Goal: Task Accomplishment & Management: Complete application form

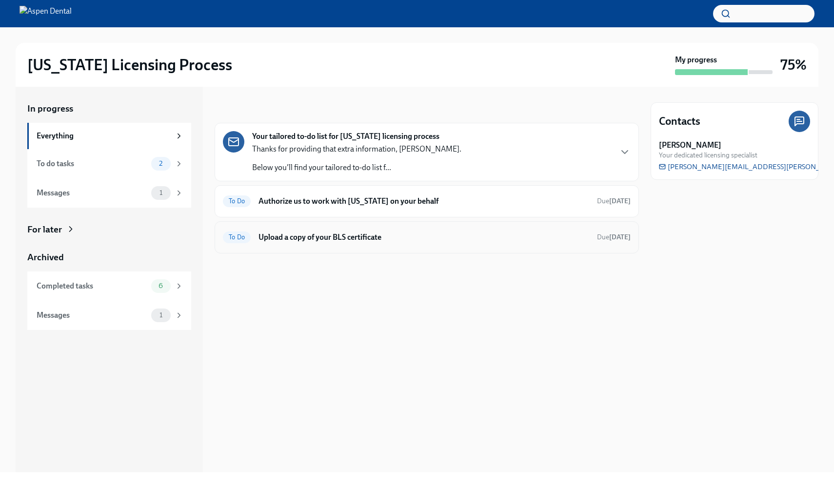
click at [402, 235] on h6 "Upload a copy of your BLS certificate" at bounding box center [423, 237] width 331 height 11
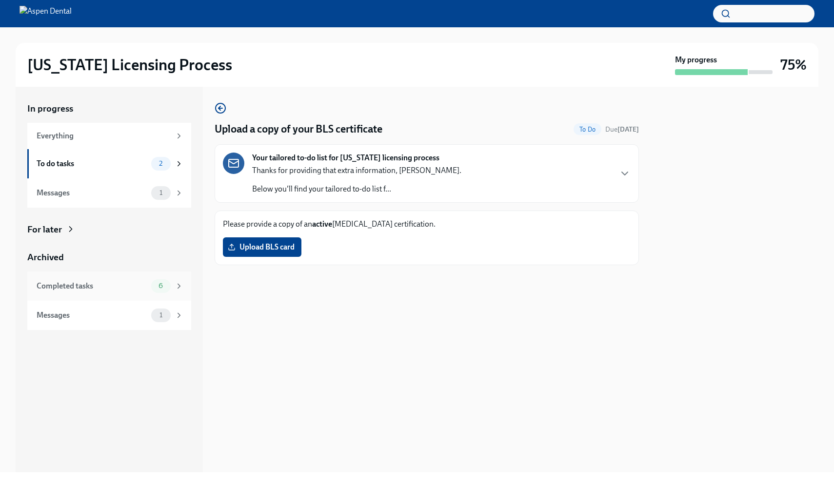
click at [153, 289] on div "6" at bounding box center [161, 286] width 20 height 14
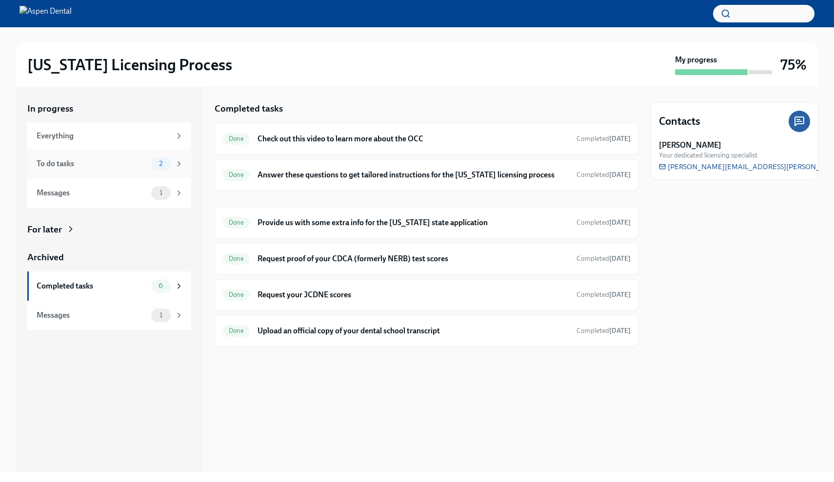
click at [158, 162] on span "2" at bounding box center [160, 163] width 15 height 7
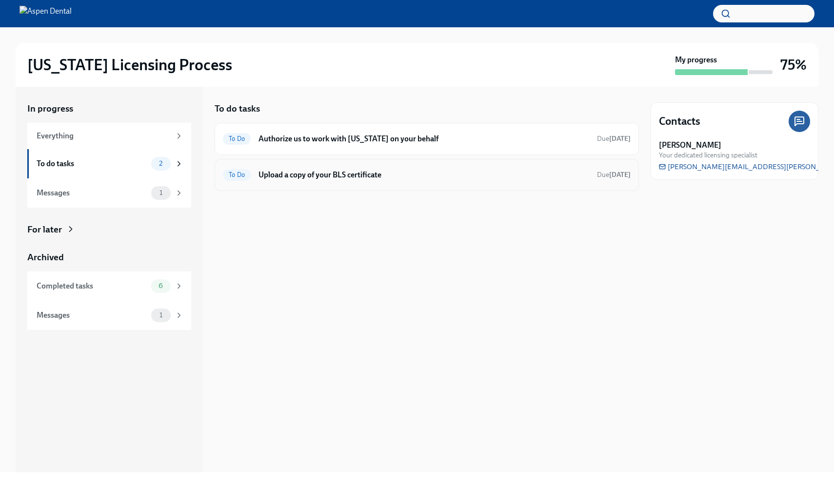
click at [382, 181] on div "To Do Upload a copy of your BLS certificate Due tomorrow" at bounding box center [427, 175] width 408 height 16
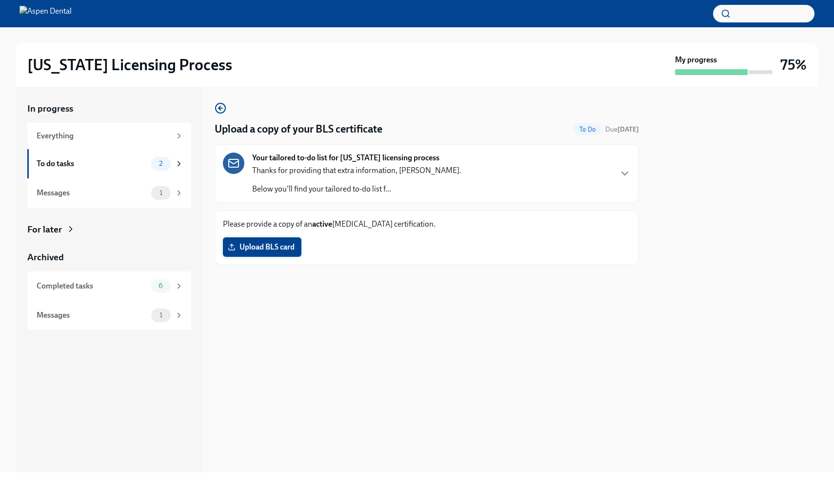
click at [244, 248] on span "Upload BLS card" at bounding box center [262, 247] width 65 height 10
click at [0, 0] on input "Upload BLS card" at bounding box center [0, 0] width 0 height 0
click at [122, 145] on div "Everything" at bounding box center [109, 136] width 164 height 26
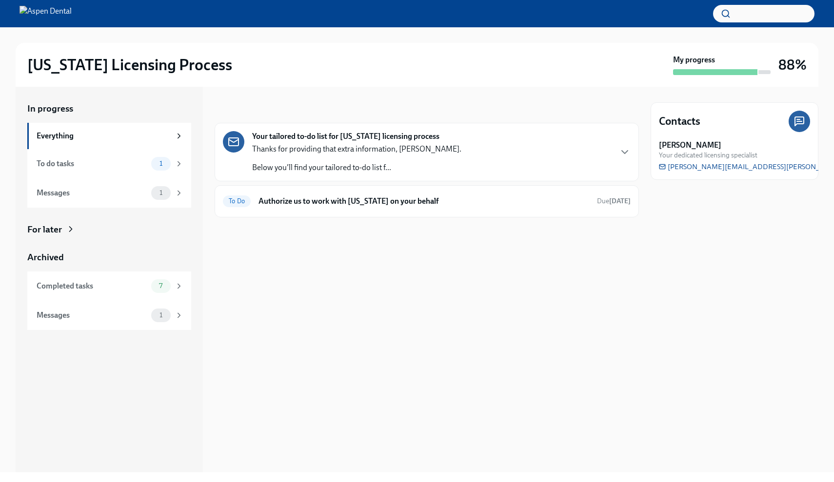
click at [577, 163] on div "Your tailored to-do list for Illinois licensing process Thanks for providing th…" at bounding box center [427, 152] width 408 height 42
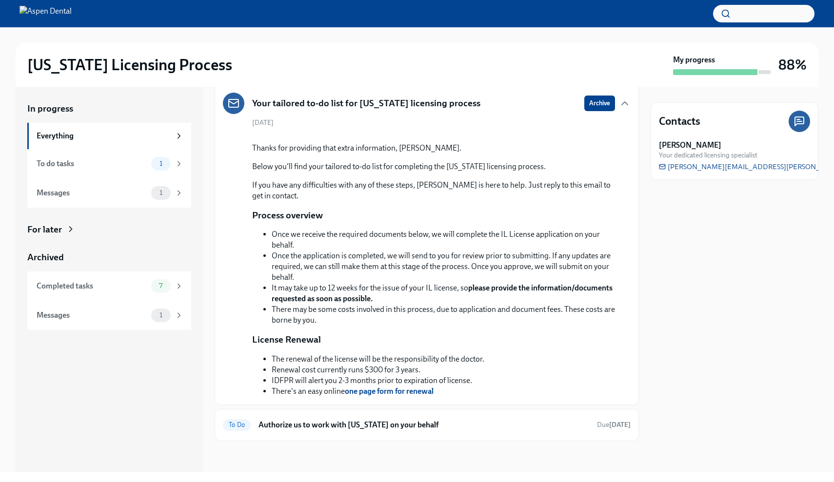
scroll to position [90, 0]
